Goal: Complete application form

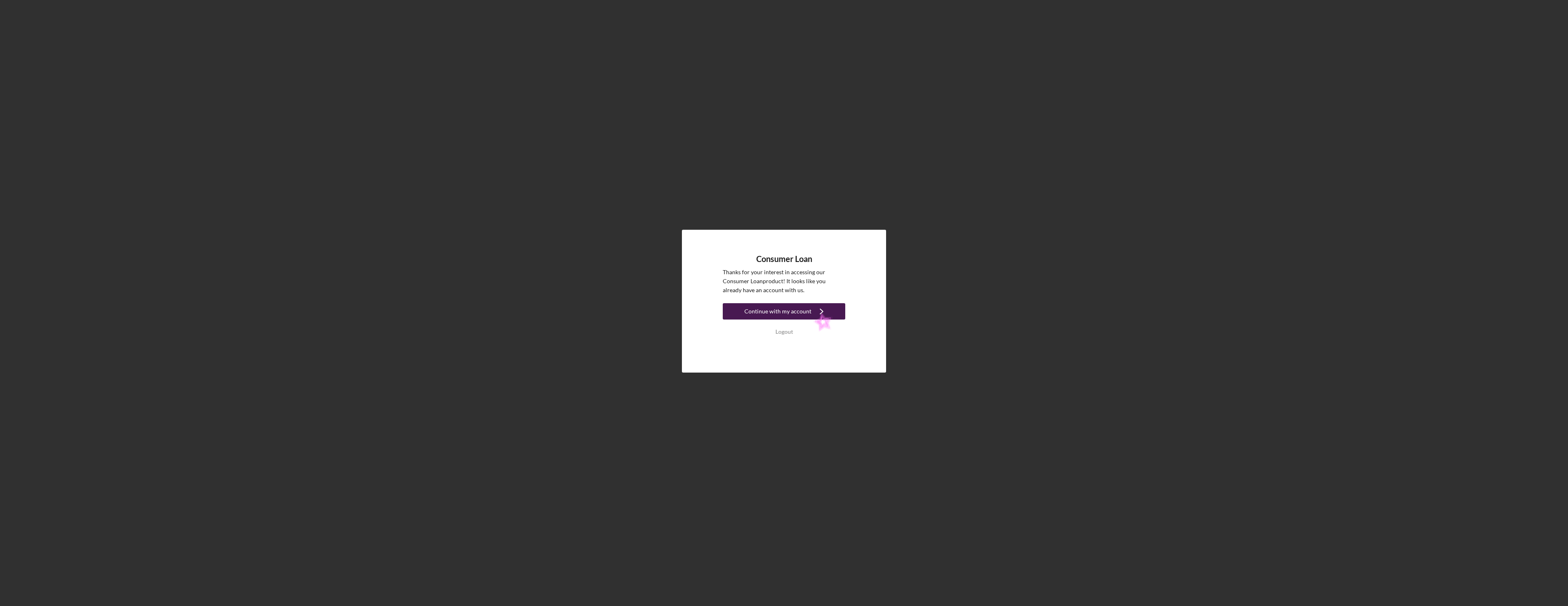
click at [813, 312] on icon "Icon/Navigate" at bounding box center [822, 312] width 21 height 21
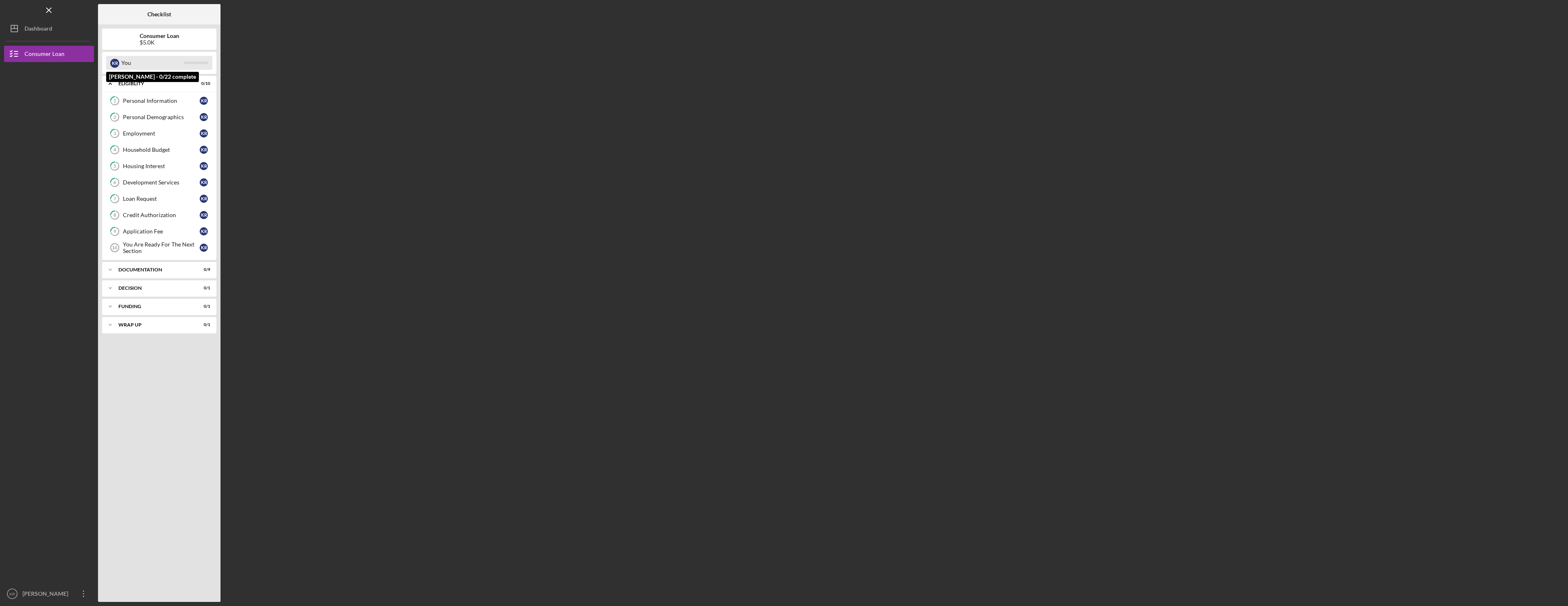
click at [175, 68] on div "You" at bounding box center [152, 63] width 63 height 14
click at [172, 40] on div "$5.0K" at bounding box center [159, 42] width 40 height 7
click at [142, 73] on div "K R You" at bounding box center [159, 63] width 114 height 22
click at [142, 66] on div "You" at bounding box center [152, 63] width 63 height 14
click at [145, 58] on div "You" at bounding box center [152, 63] width 63 height 14
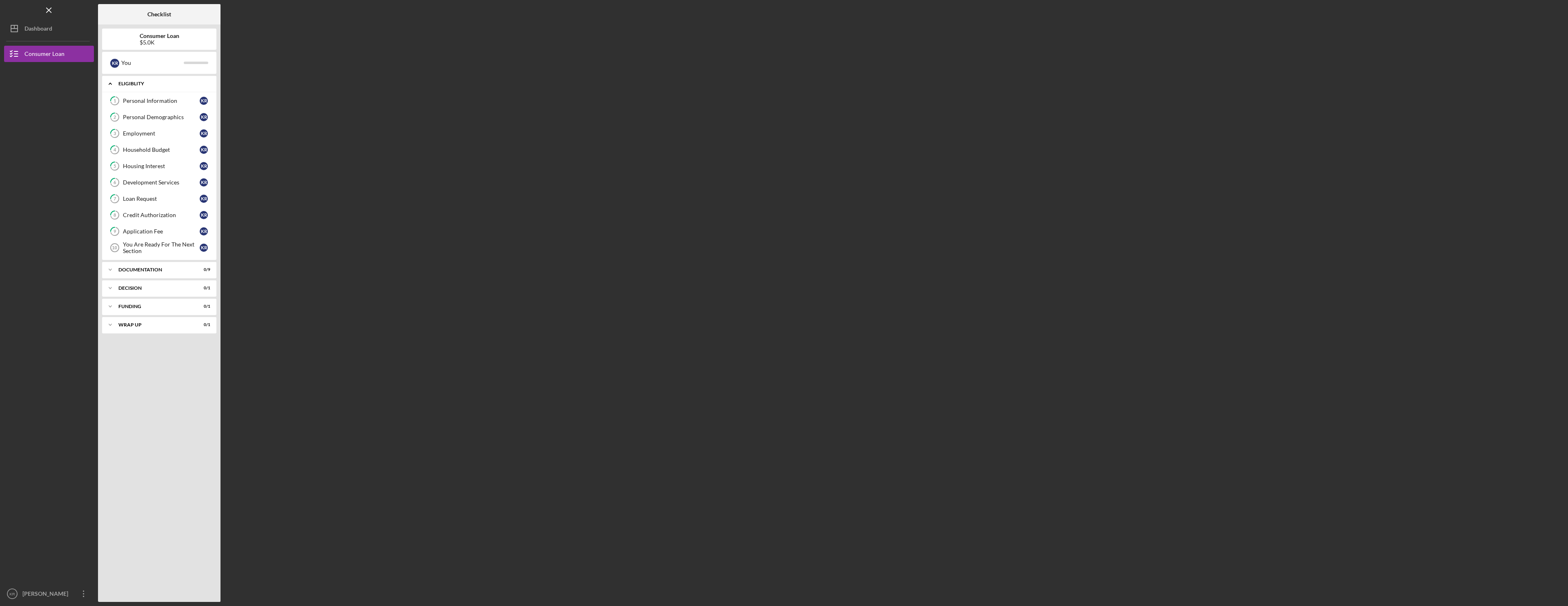
click at [150, 85] on div "Eligiblity" at bounding box center [163, 83] width 88 height 5
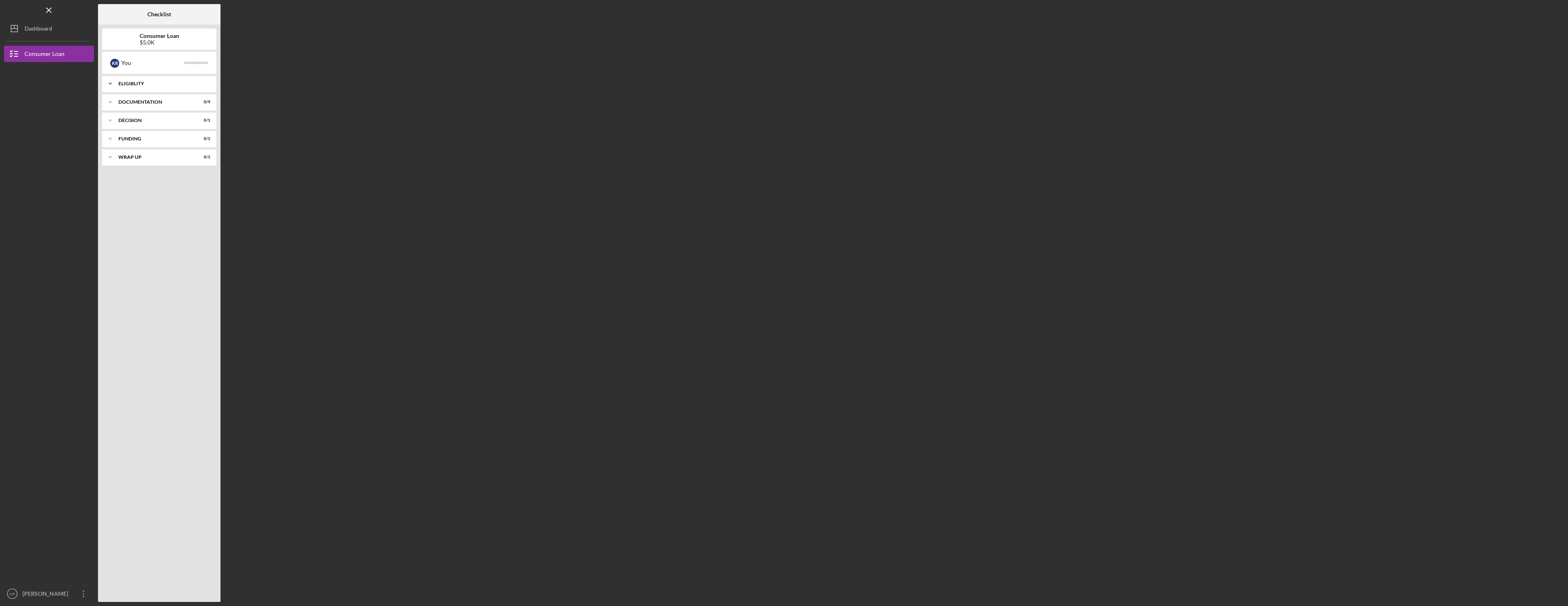
click at [153, 85] on div "Eligiblity" at bounding box center [163, 83] width 88 height 5
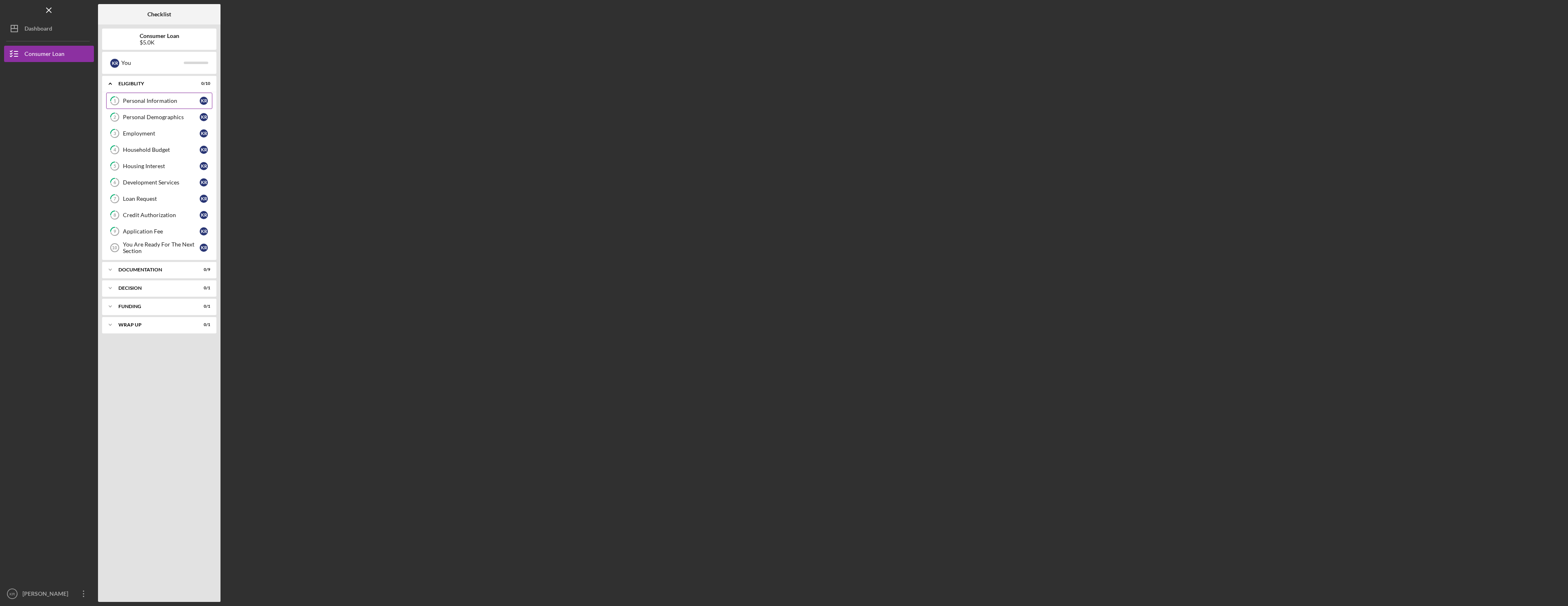
click at [157, 108] on link "1 Personal Information K R" at bounding box center [159, 100] width 106 height 16
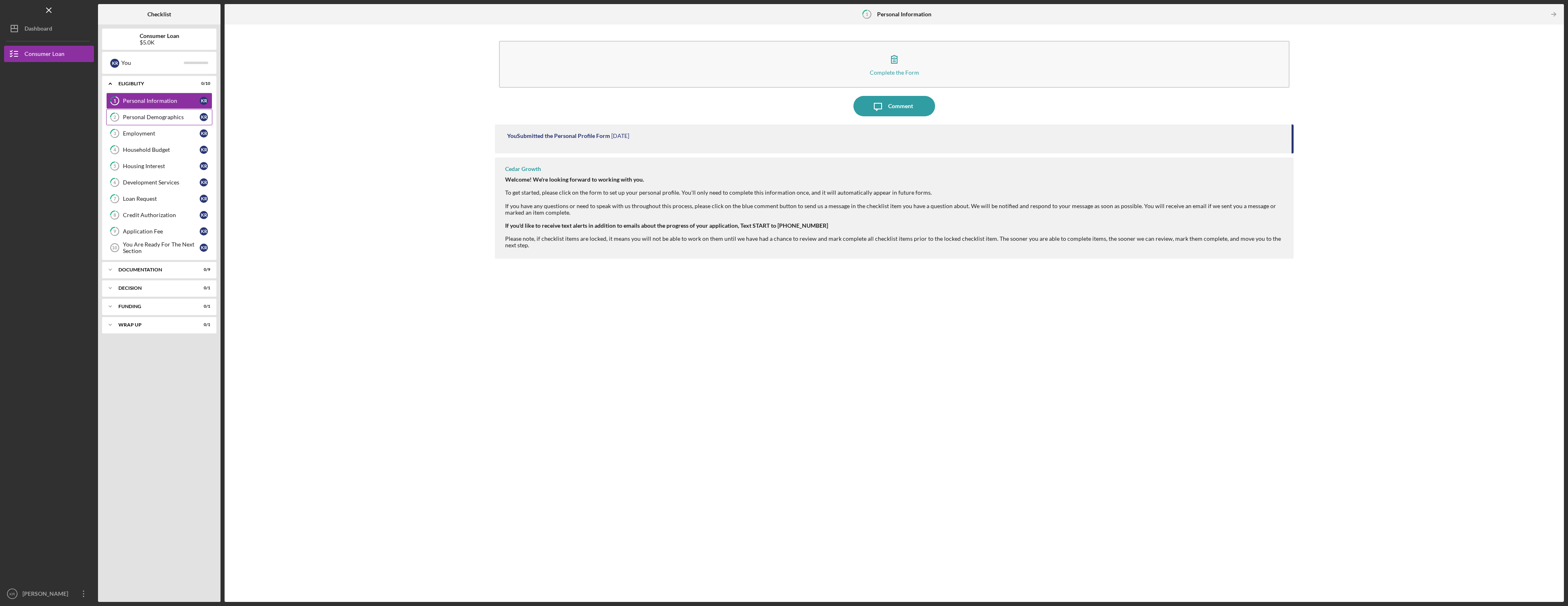
click at [172, 112] on link "2 Personal Demographics K R" at bounding box center [159, 117] width 106 height 16
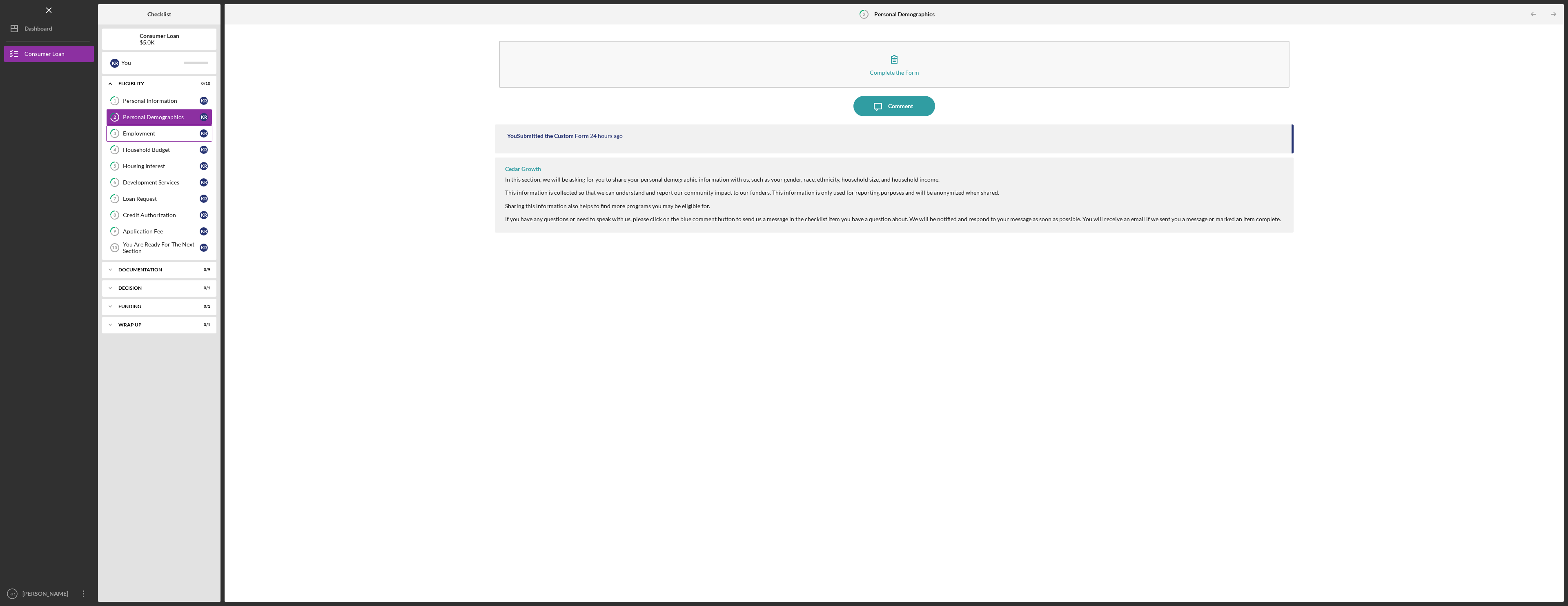
click at [167, 130] on link "3 Employment K R" at bounding box center [159, 133] width 106 height 16
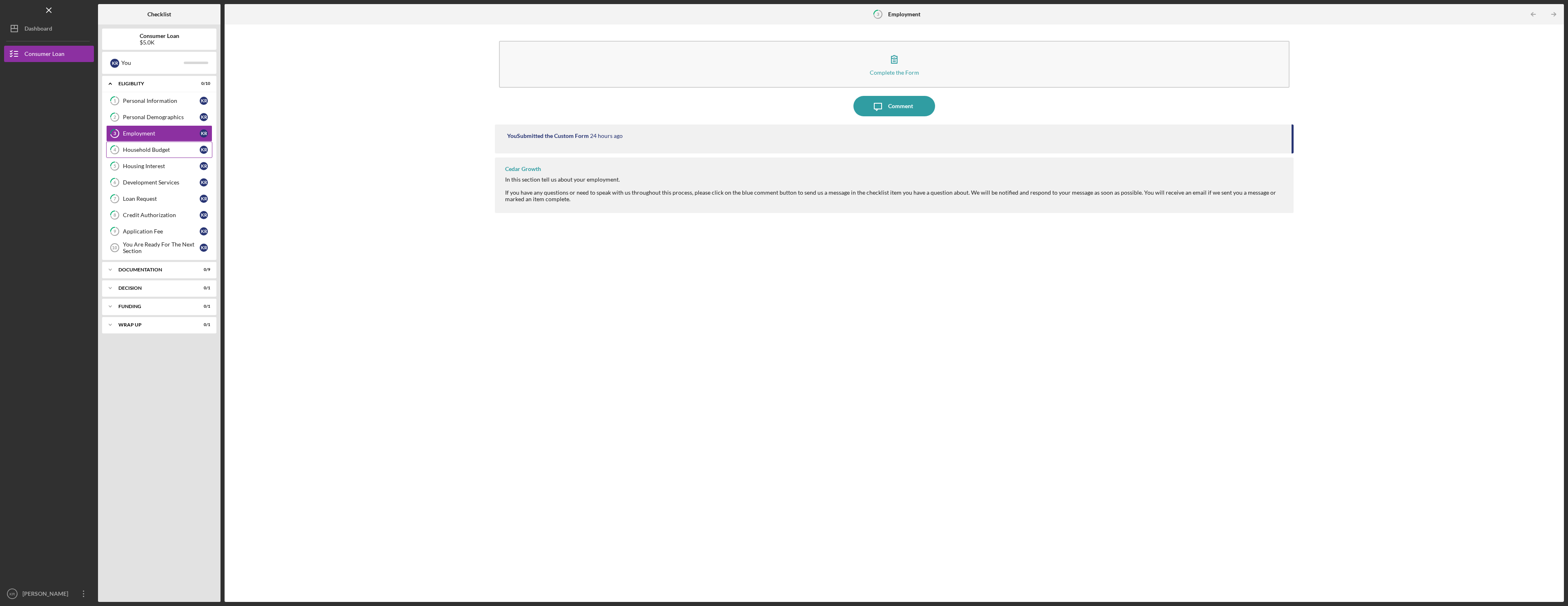
click at [159, 152] on div "Household Budget" at bounding box center [161, 150] width 77 height 7
click at [159, 168] on div "Housing Interest" at bounding box center [161, 166] width 77 height 7
click at [158, 187] on link "6 Development Services K R" at bounding box center [159, 182] width 106 height 16
click at [161, 206] on link "7 Loan Request K R" at bounding box center [159, 198] width 106 height 16
click at [161, 217] on div "Credit Authorization" at bounding box center [161, 215] width 77 height 7
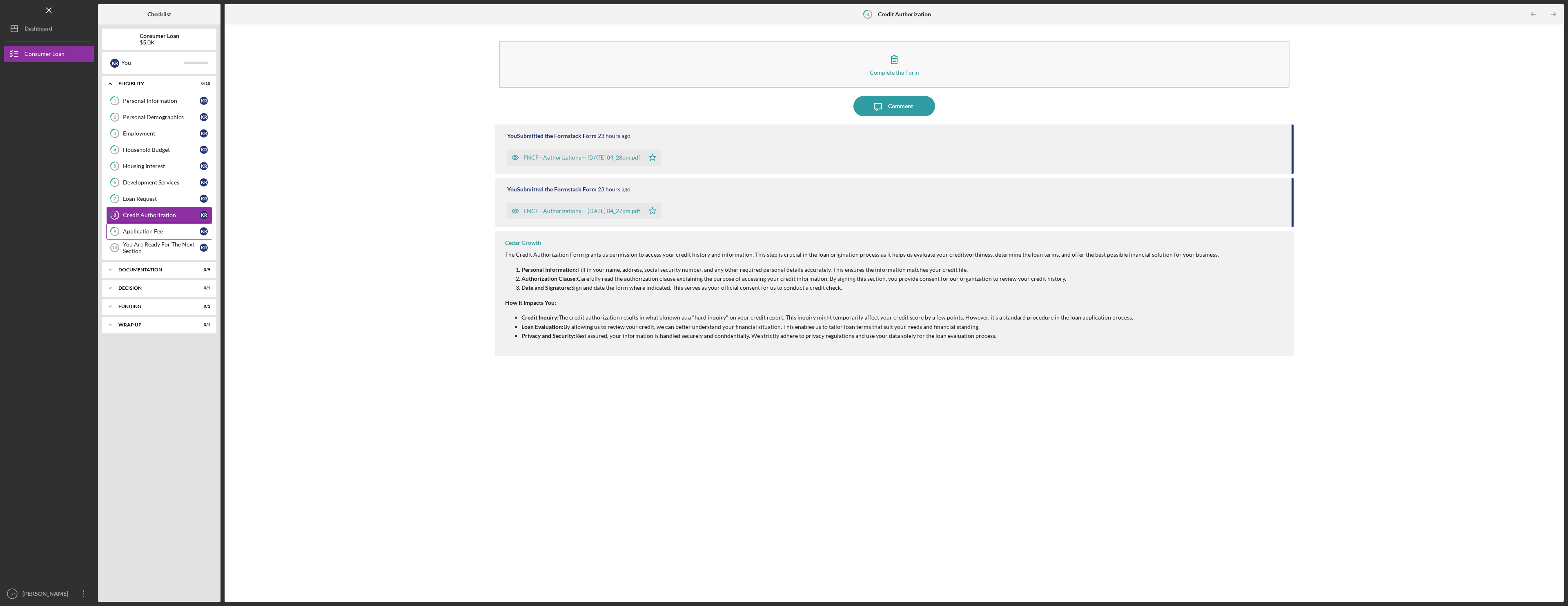
click at [164, 230] on div "Application Fee" at bounding box center [161, 231] width 77 height 7
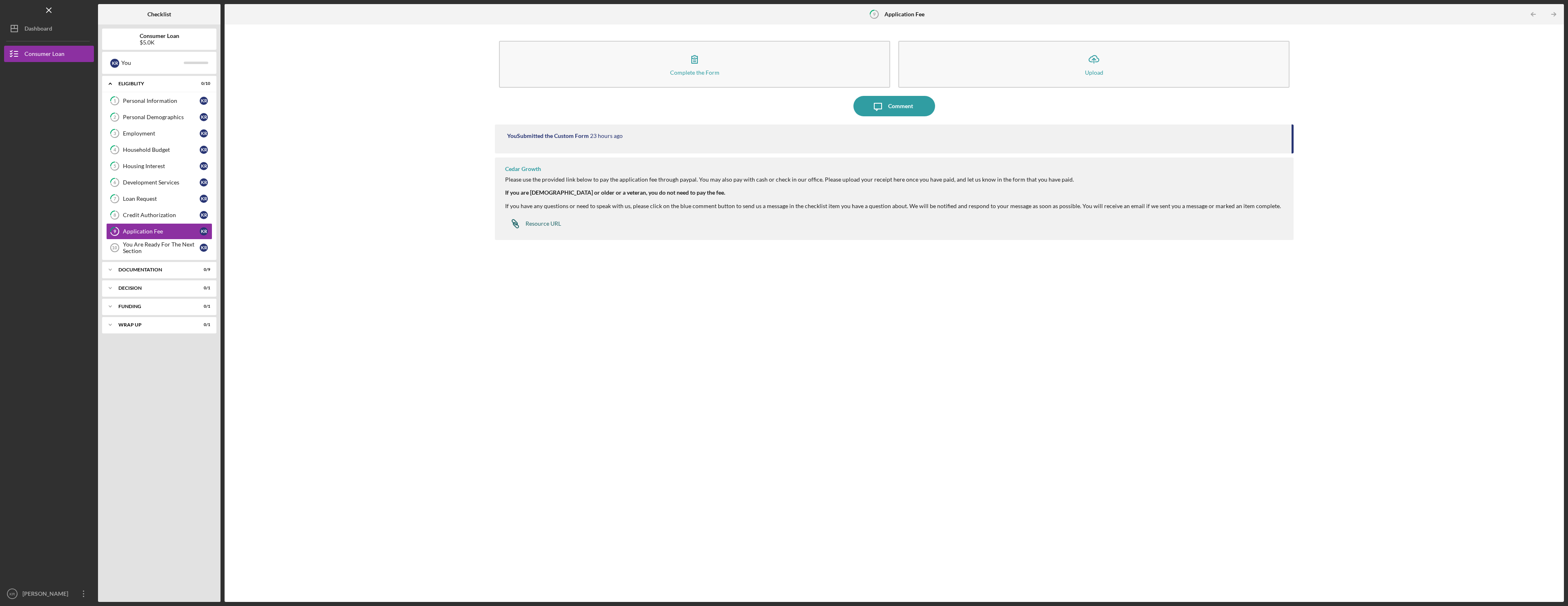
click at [538, 220] on div "Resource URL" at bounding box center [543, 223] width 35 height 7
